Goal: Task Accomplishment & Management: Use online tool/utility

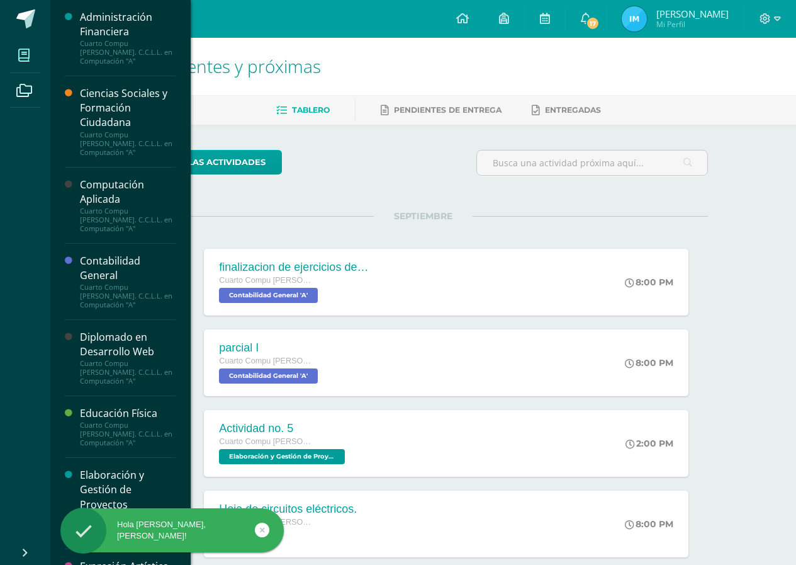
click at [15, 52] on span at bounding box center [24, 55] width 28 height 28
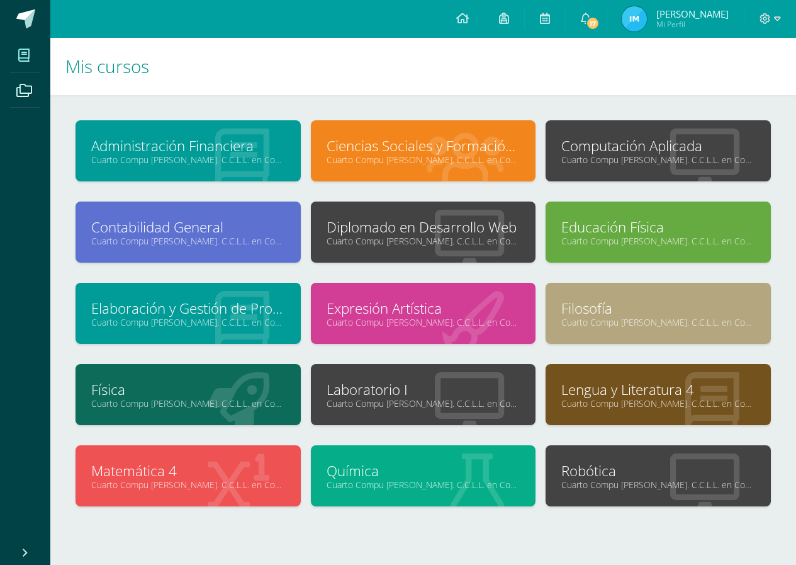
click at [441, 230] on link "Diplomado en Desarrollo Web" at bounding box center [424, 227] width 194 height 20
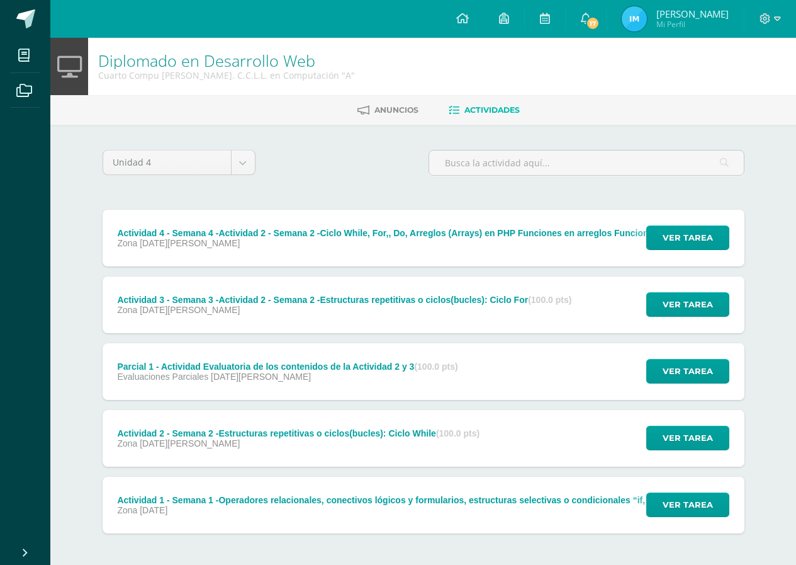
click at [428, 240] on div "Zona 25 de Agosto" at bounding box center [546, 243] width 859 height 10
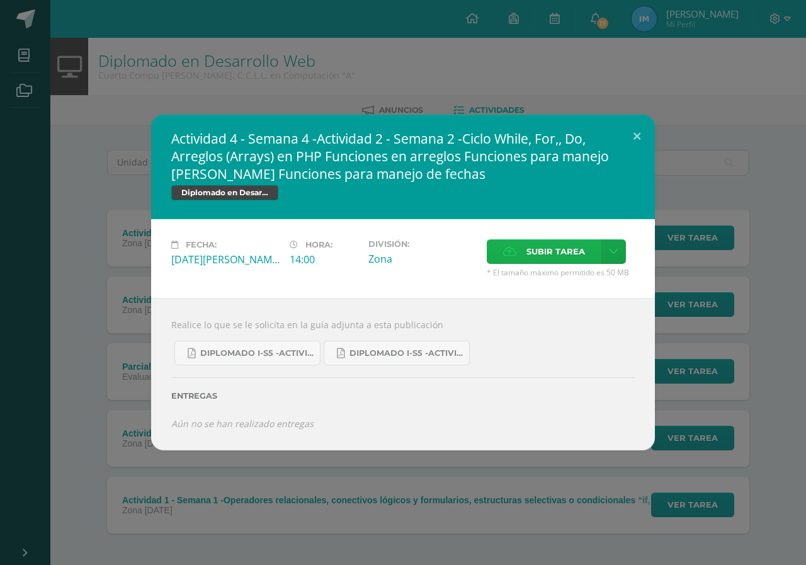
click at [568, 251] on span "Subir tarea" at bounding box center [555, 251] width 59 height 23
click at [0, 0] on input "Subir tarea" at bounding box center [0, 0] width 0 height 0
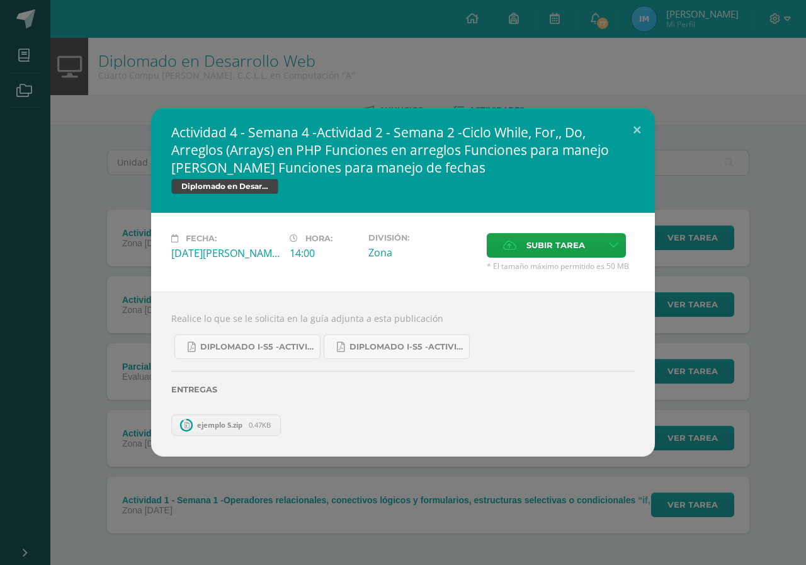
click at [557, 230] on div "Fecha: Lunes 25 de Agosto Hora: 14:00 División: Zona" at bounding box center [403, 252] width 504 height 79
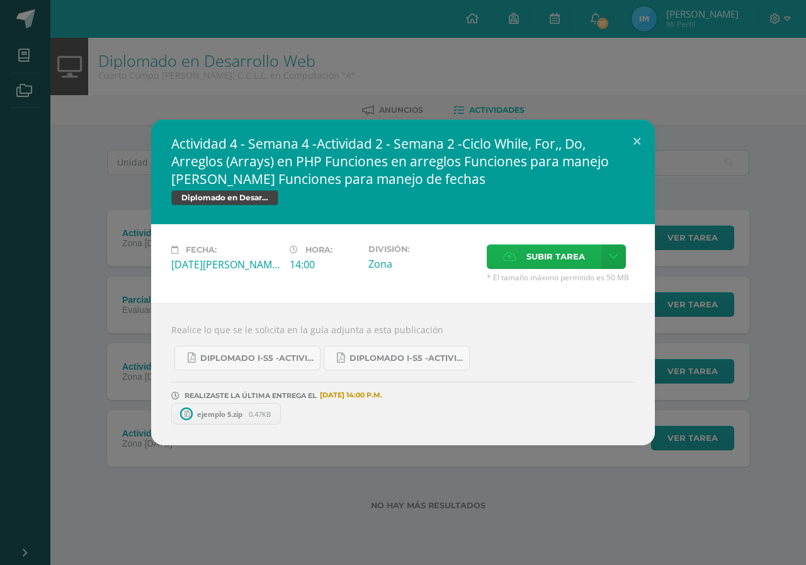
click at [555, 239] on div "Fecha: Lunes 25 de Agosto Hora: 14:00 División: Zona" at bounding box center [403, 263] width 504 height 79
